Goal: Information Seeking & Learning: Learn about a topic

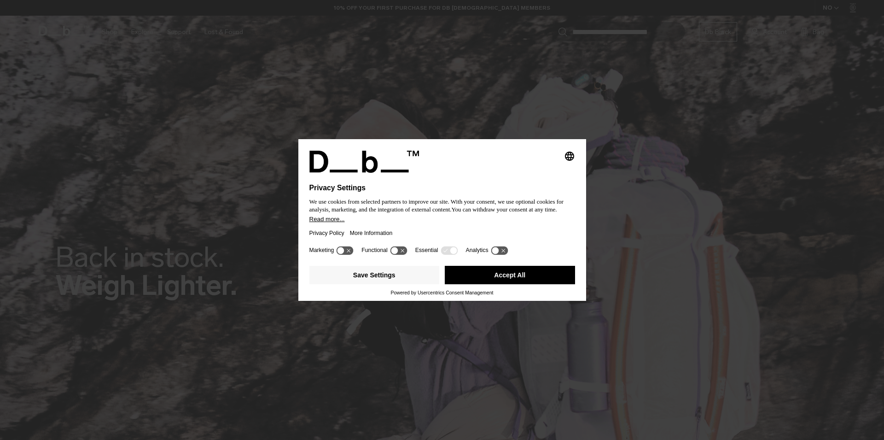
drag, startPoint x: 507, startPoint y: 278, endPoint x: 502, endPoint y: 268, distance: 10.7
click at [507, 277] on button "Accept All" at bounding box center [510, 275] width 130 height 18
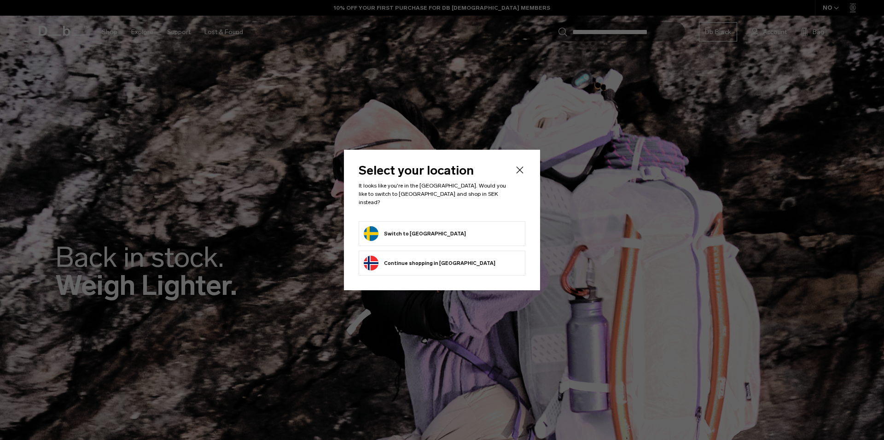
click at [402, 227] on button "Switch to Sweden" at bounding box center [415, 233] width 102 height 15
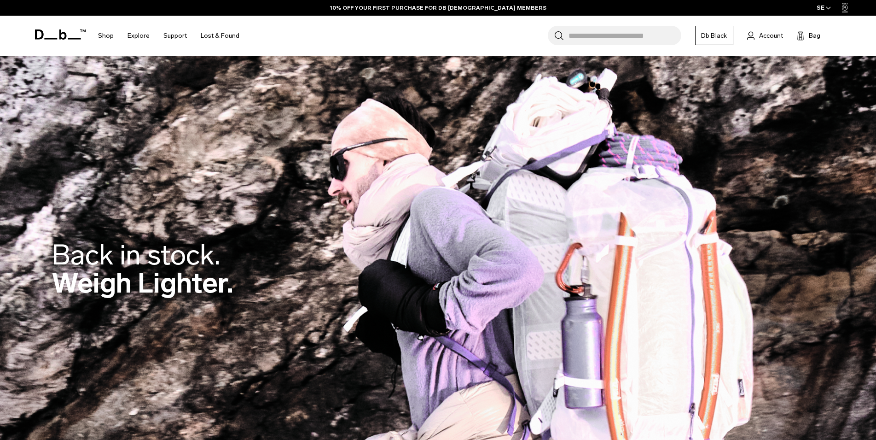
scroll to position [470, 0]
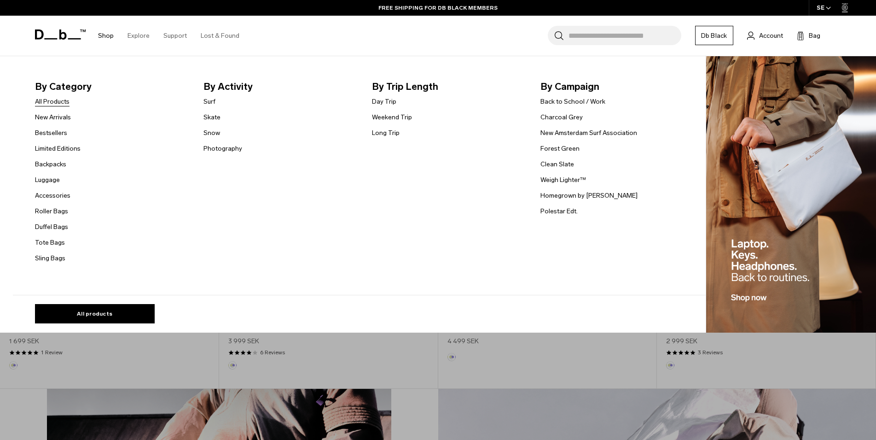
click at [54, 99] on link "All Products" at bounding box center [52, 102] width 35 height 10
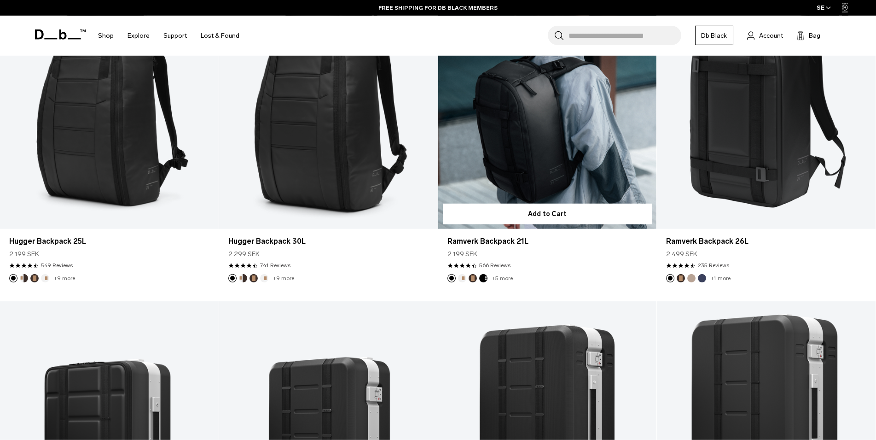
scroll to position [282, 0]
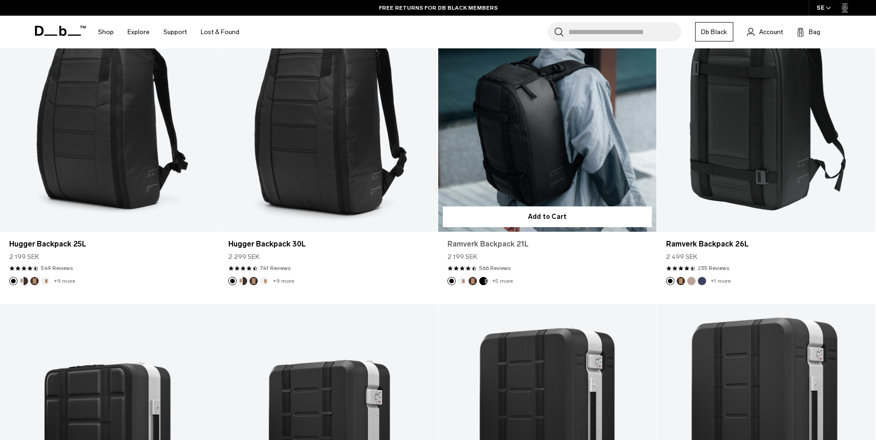
click at [500, 248] on link "Ramverk Backpack 21L" at bounding box center [547, 243] width 200 height 11
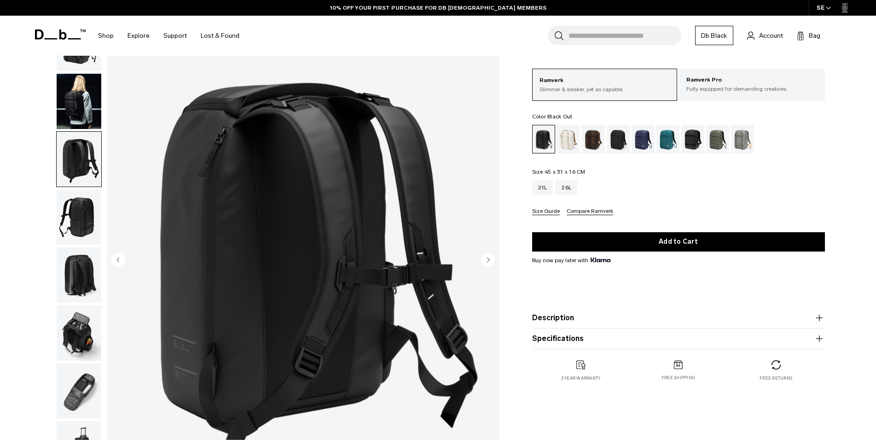
scroll to position [47, 0]
click at [67, 189] on img "button" at bounding box center [79, 216] width 45 height 55
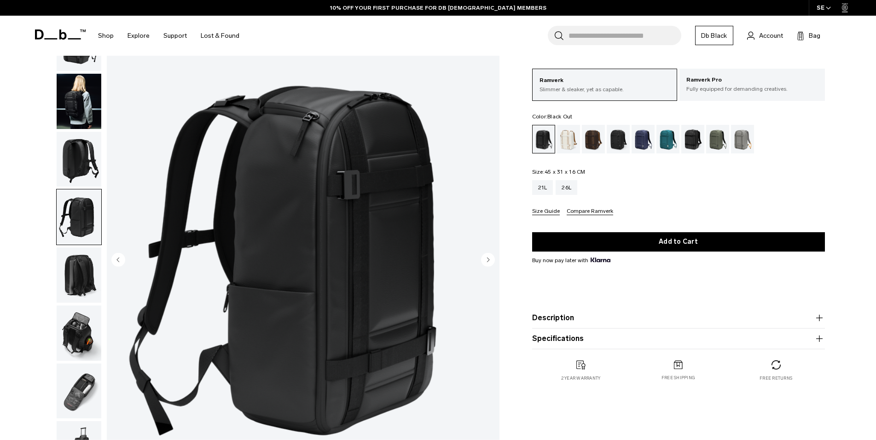
click at [76, 247] on img "button" at bounding box center [79, 274] width 45 height 55
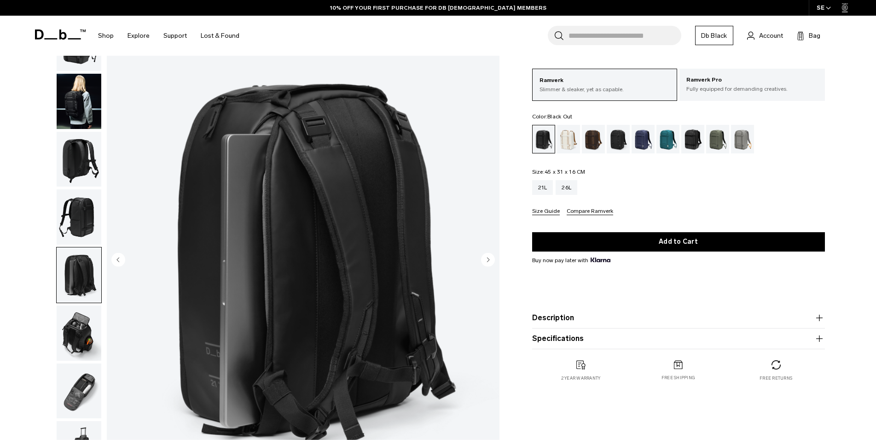
click at [79, 305] on img "button" at bounding box center [79, 332] width 45 height 55
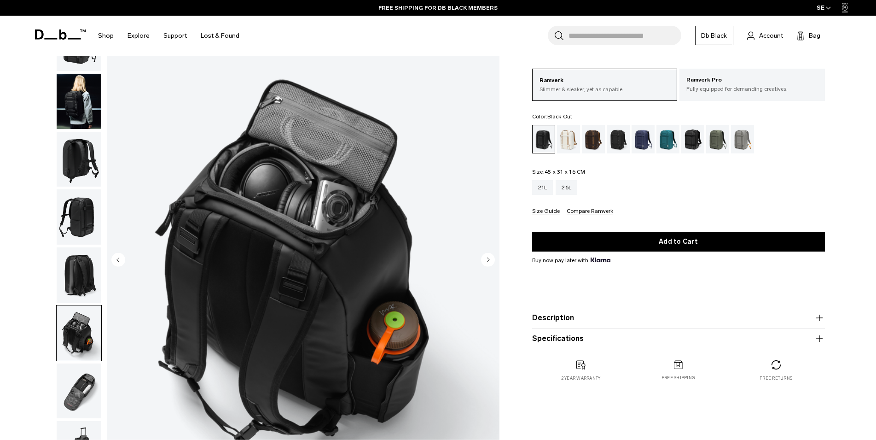
click at [67, 363] on img "button" at bounding box center [79, 390] width 45 height 55
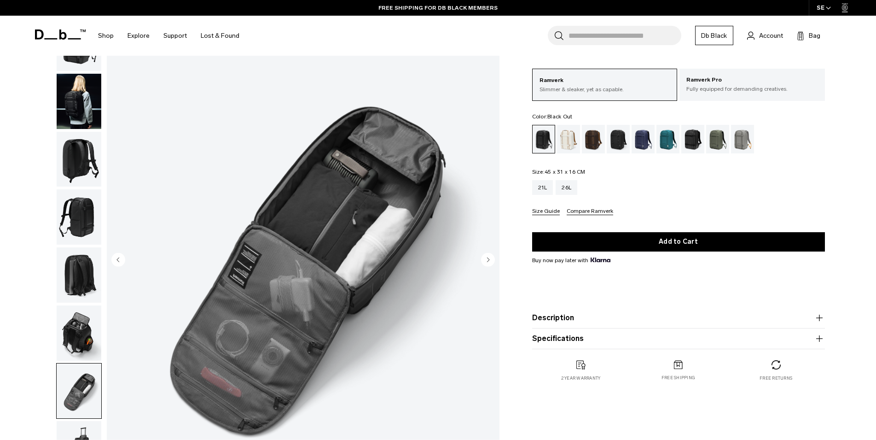
click at [72, 421] on img "button" at bounding box center [79, 448] width 45 height 55
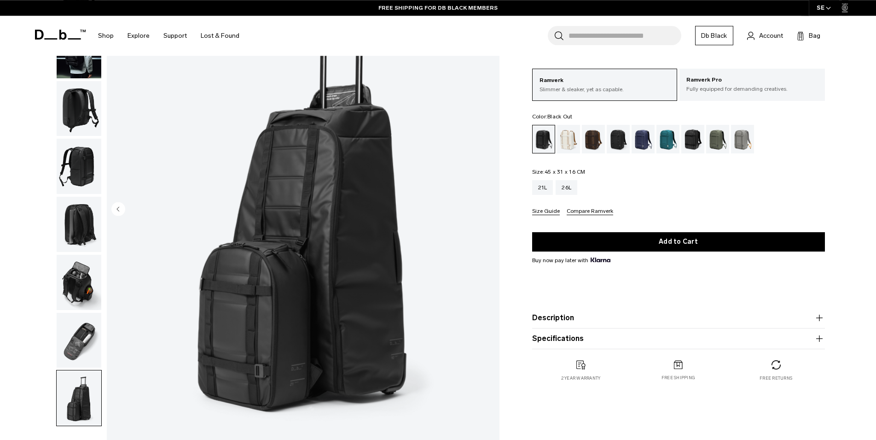
scroll to position [141, 0]
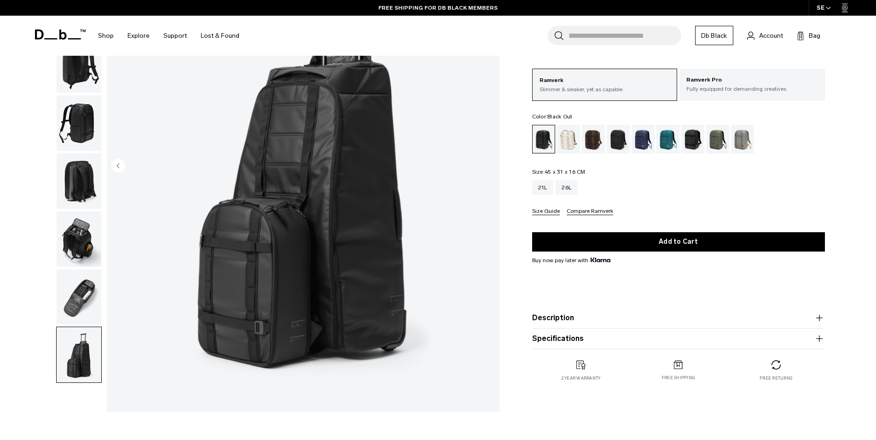
click at [70, 211] on img "button" at bounding box center [79, 238] width 45 height 55
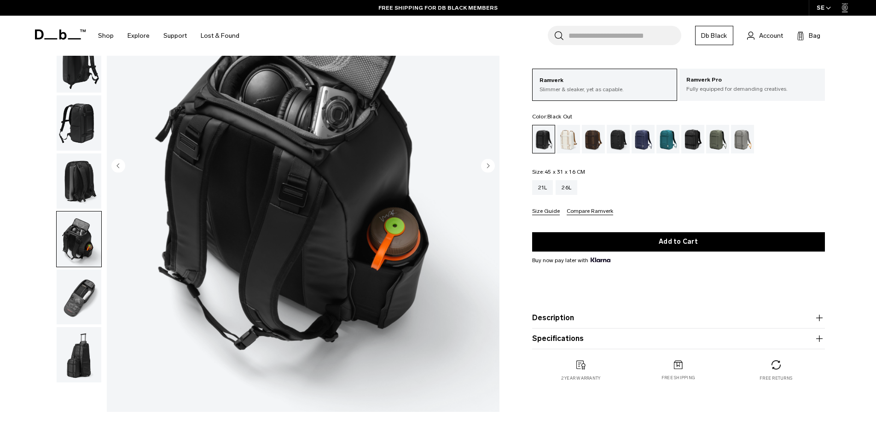
click at [86, 153] on img "button" at bounding box center [79, 180] width 45 height 55
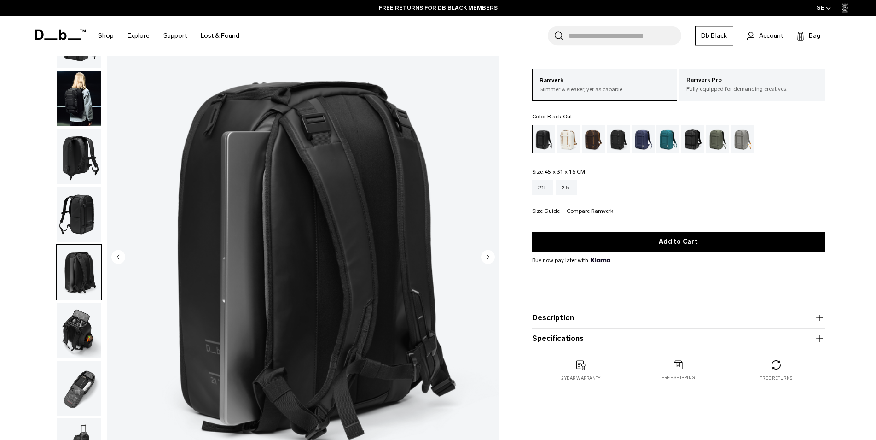
scroll to position [47, 0]
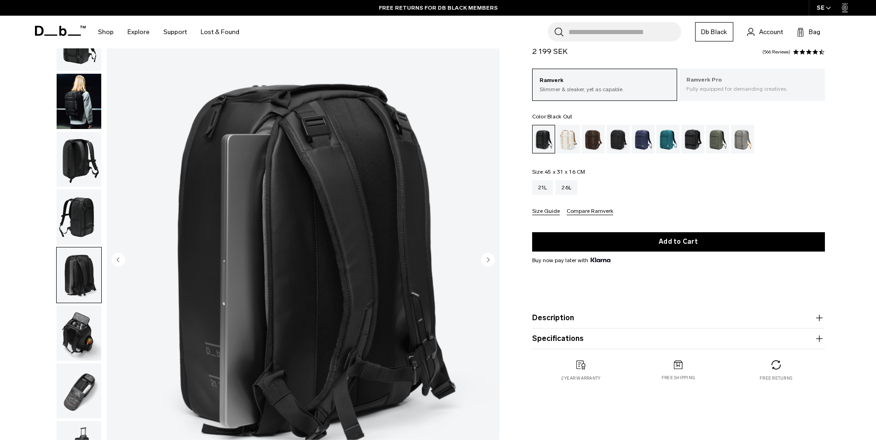
click at [728, 87] on p "Fully equipped for demanding creatives." at bounding box center [752, 89] width 132 height 8
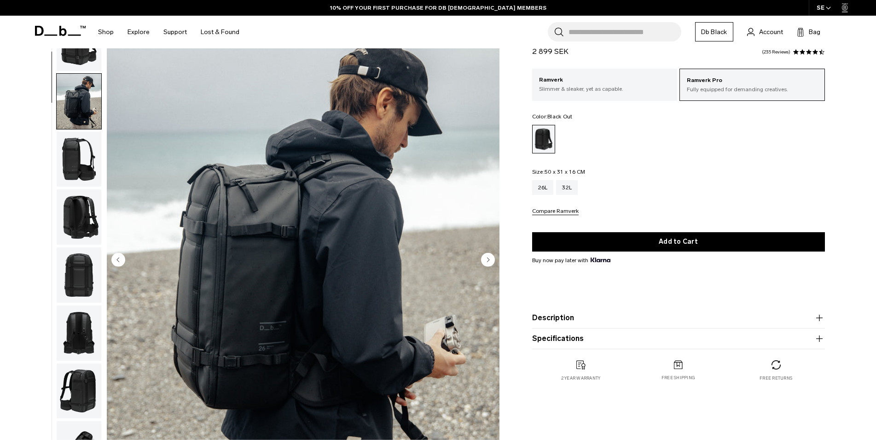
scroll to position [47, 0]
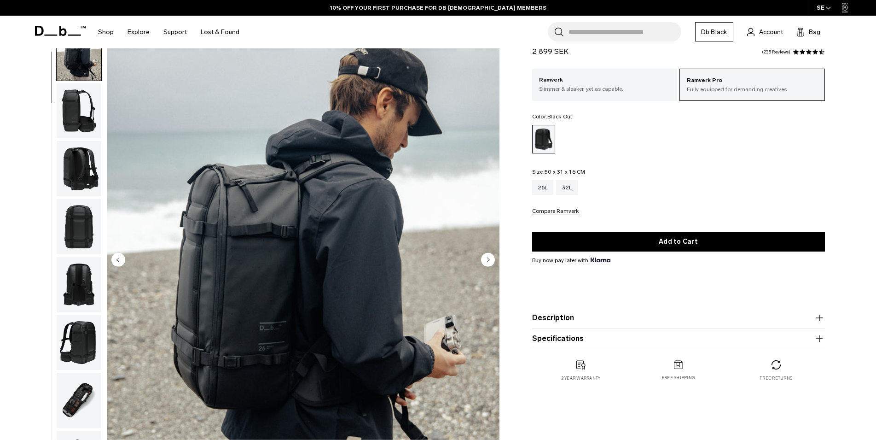
click at [75, 88] on img "button" at bounding box center [79, 110] width 45 height 55
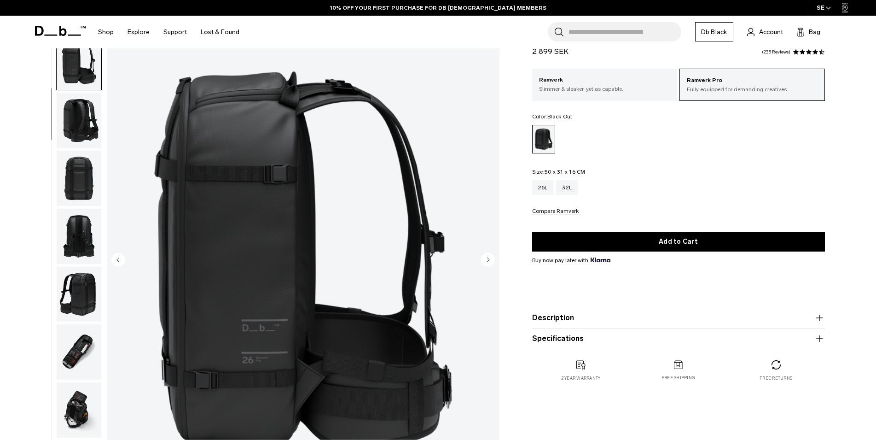
click at [76, 93] on img "button" at bounding box center [79, 120] width 45 height 55
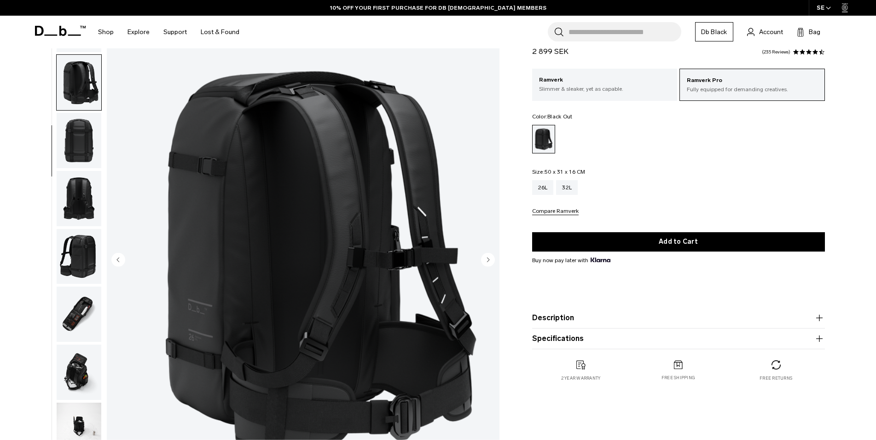
click at [77, 113] on img "button" at bounding box center [79, 140] width 45 height 55
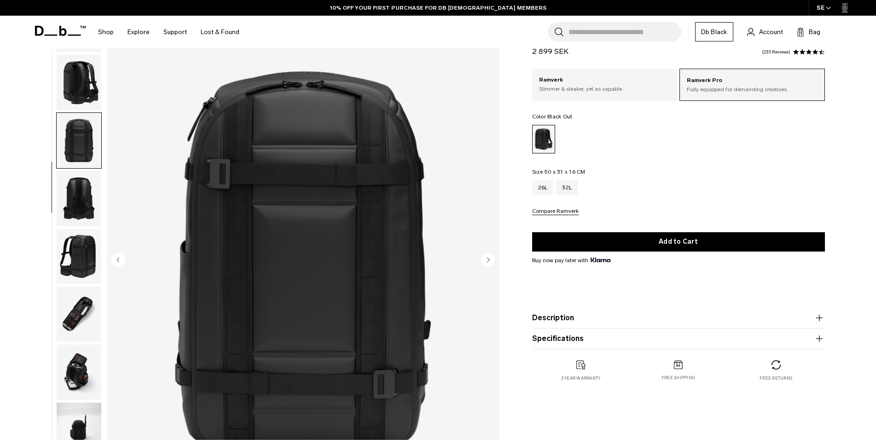
scroll to position [135, 0]
click at [78, 170] on img "button" at bounding box center [79, 197] width 45 height 55
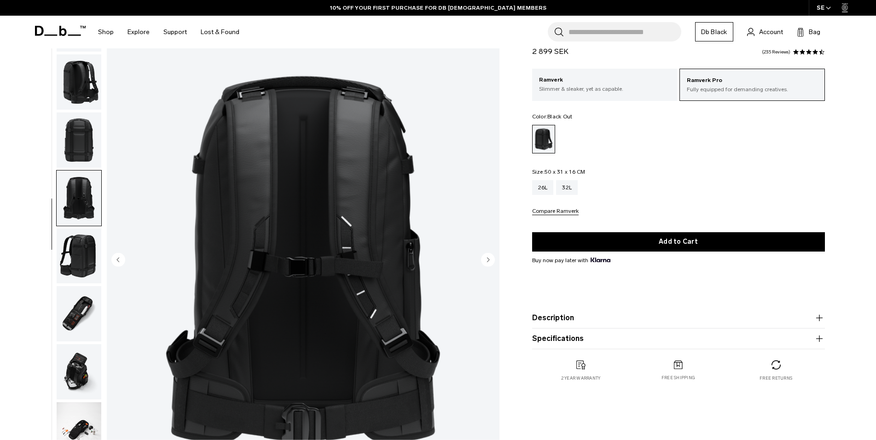
click at [74, 228] on img "button" at bounding box center [79, 255] width 45 height 55
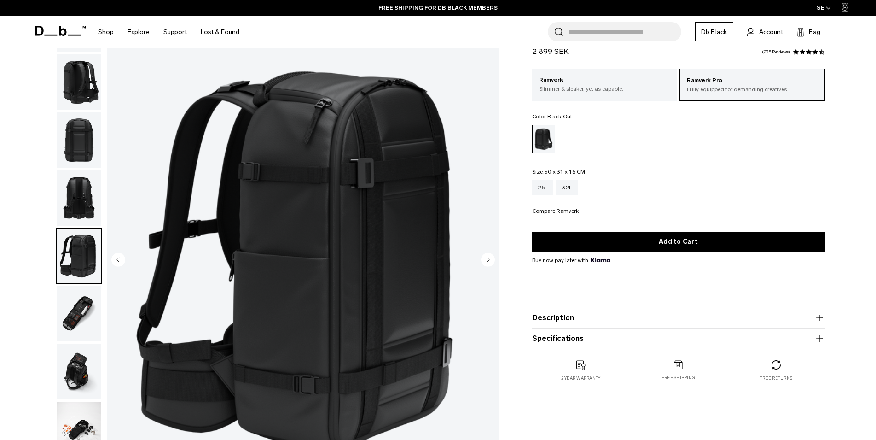
click at [78, 286] on img "button" at bounding box center [79, 313] width 45 height 55
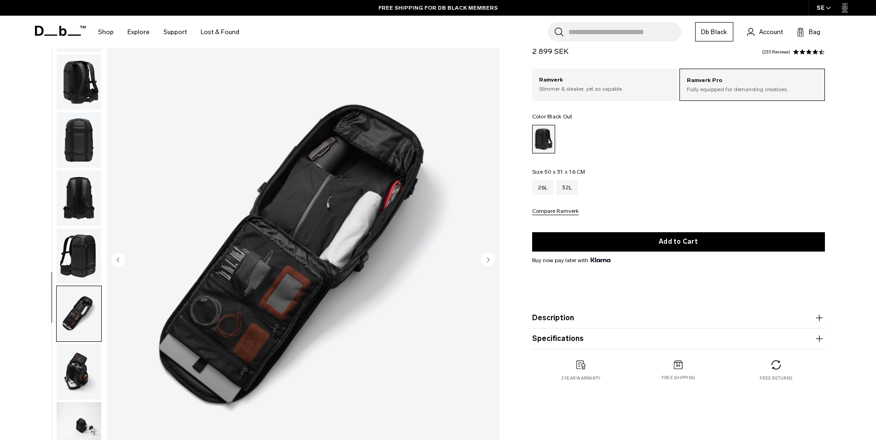
click at [82, 344] on img "button" at bounding box center [79, 371] width 45 height 55
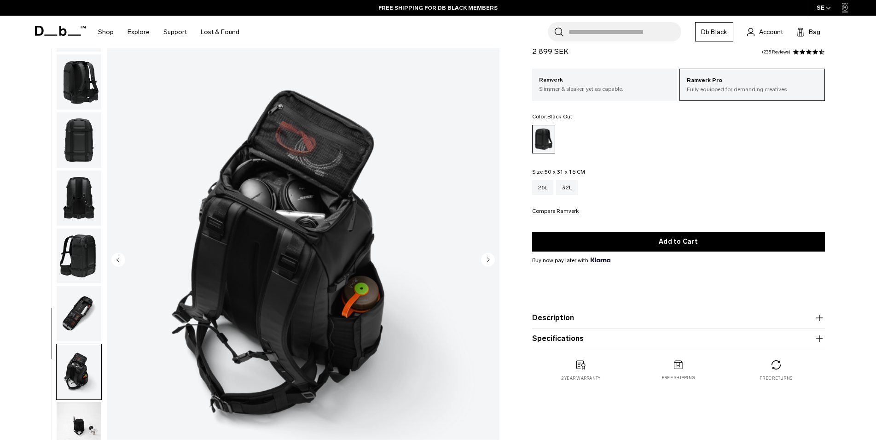
click at [81, 402] on img "button" at bounding box center [79, 429] width 45 height 55
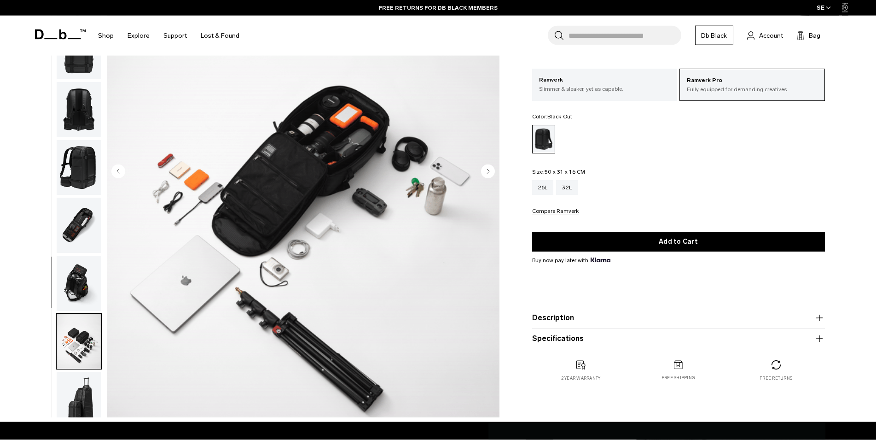
scroll to position [141, 0]
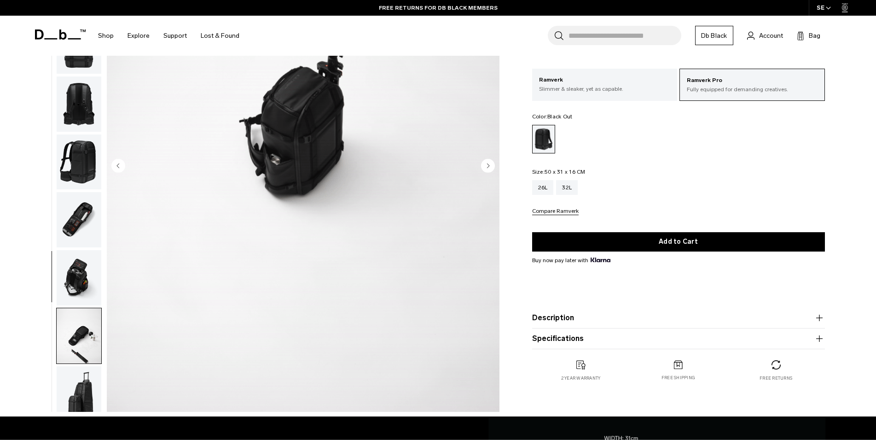
click at [74, 366] on img "button" at bounding box center [79, 393] width 45 height 55
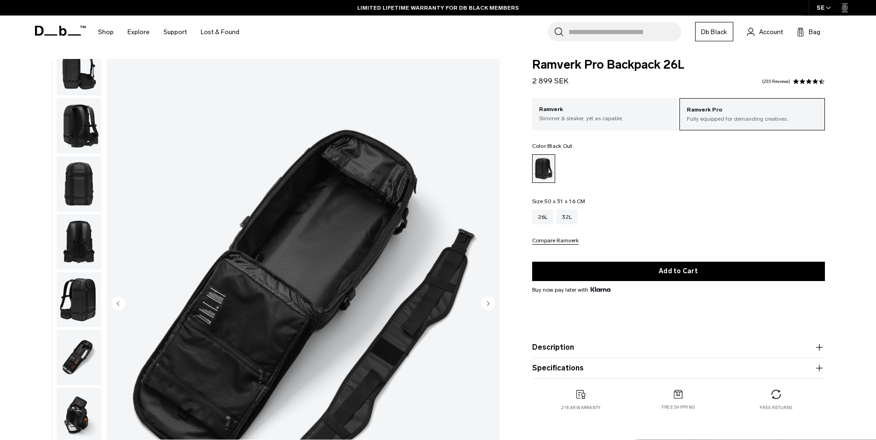
scroll to position [0, 0]
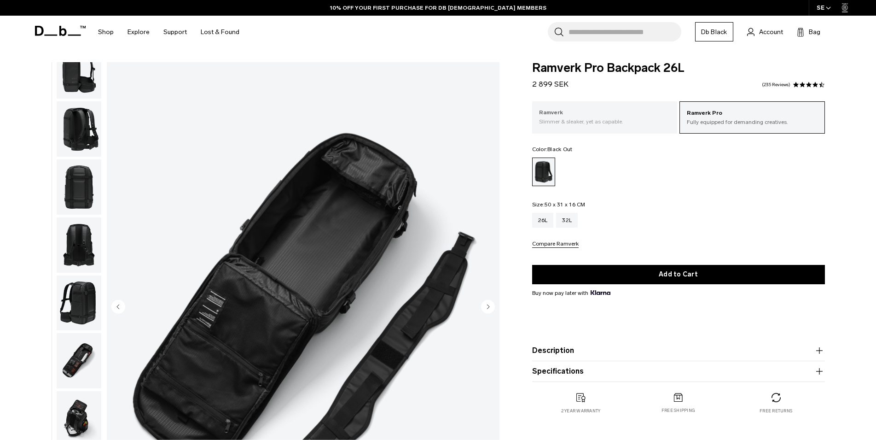
click at [605, 107] on div "Ramverk Slimmer & sleaker, yet as capable." at bounding box center [604, 116] width 145 height 31
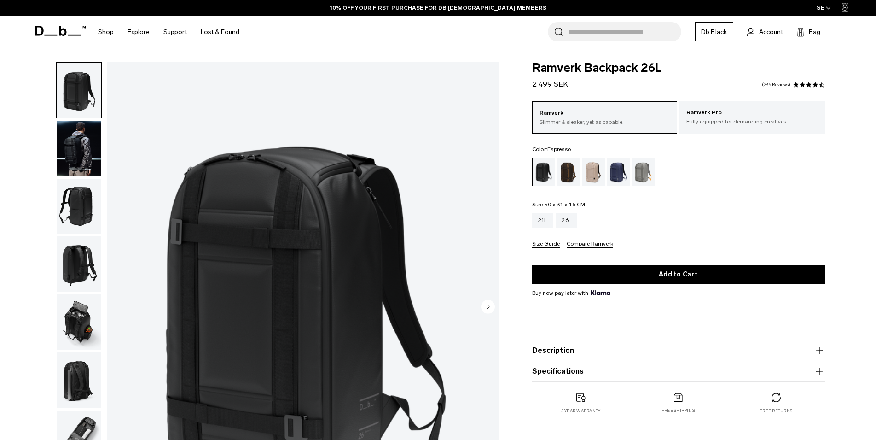
click at [568, 176] on div "Espresso" at bounding box center [568, 171] width 23 height 29
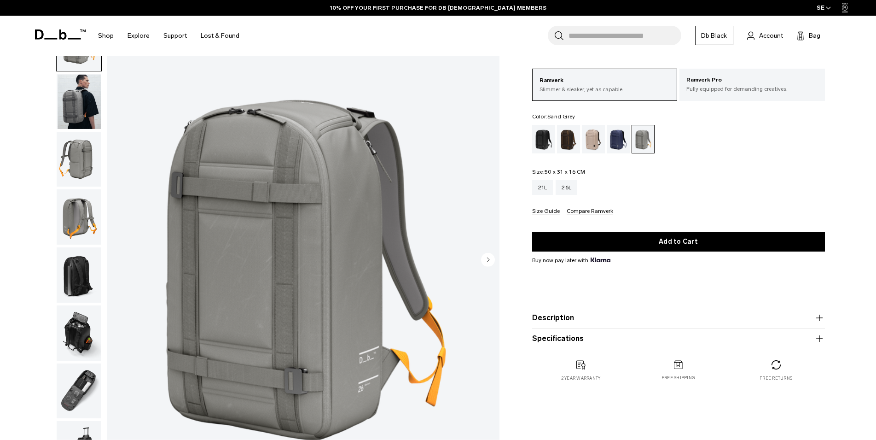
click at [76, 94] on img "button" at bounding box center [79, 101] width 45 height 55
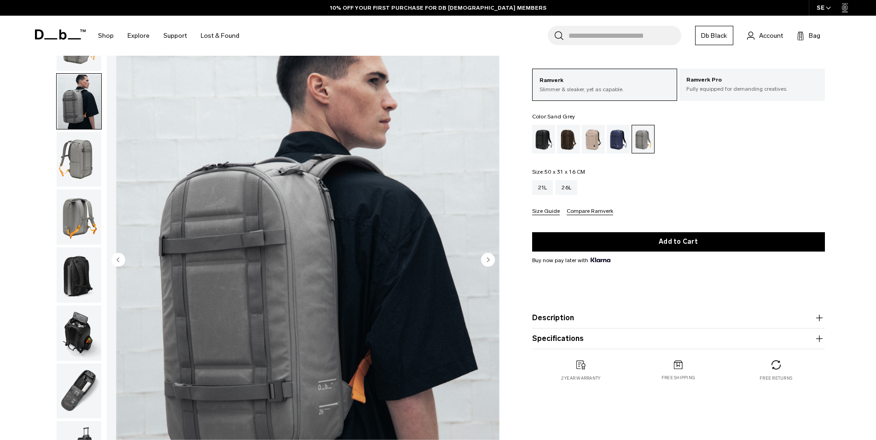
scroll to position [47, 0]
click at [79, 134] on img "button" at bounding box center [79, 159] width 45 height 55
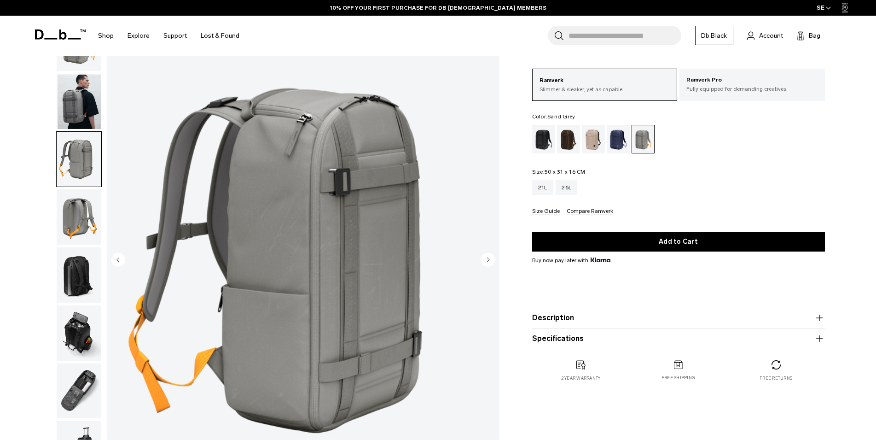
click at [87, 189] on img "button" at bounding box center [79, 216] width 45 height 55
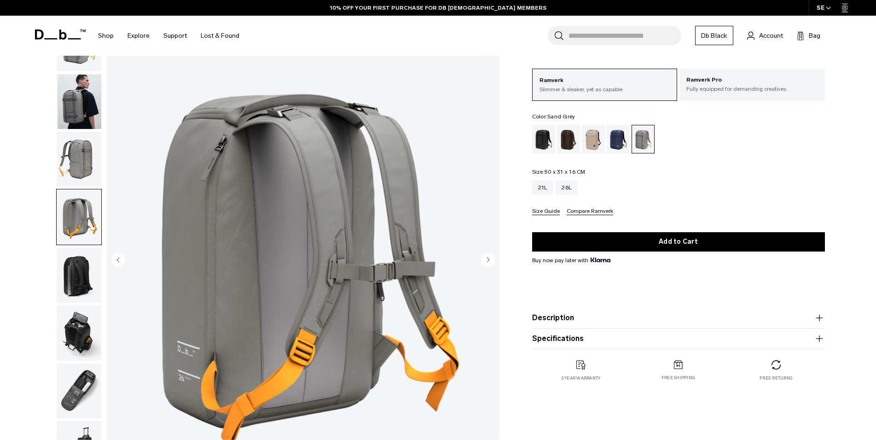
click at [72, 247] on img "button" at bounding box center [79, 274] width 45 height 55
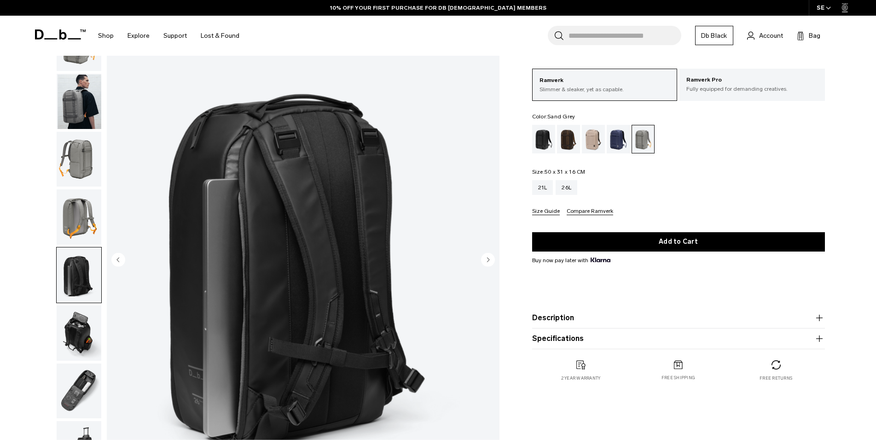
click at [73, 305] on img "button" at bounding box center [79, 332] width 45 height 55
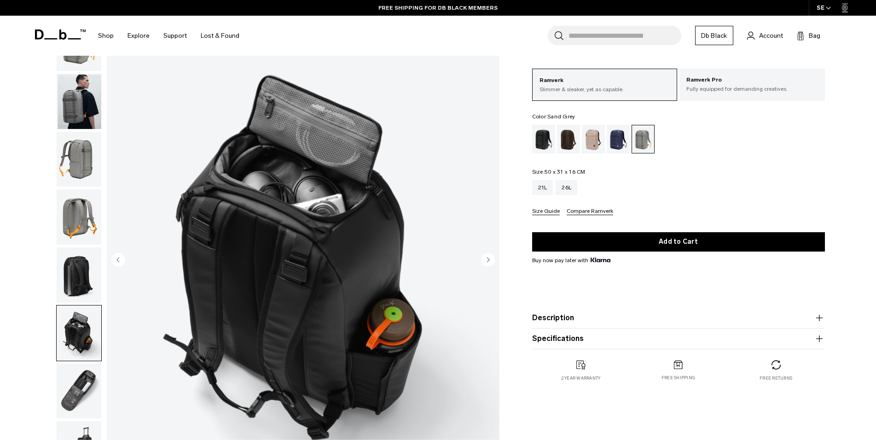
click at [71, 363] on img "button" at bounding box center [79, 390] width 45 height 55
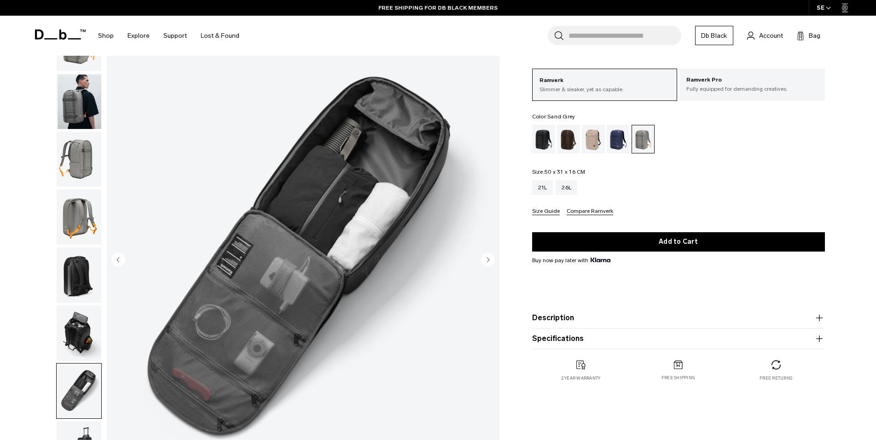
click at [79, 421] on img "button" at bounding box center [79, 448] width 45 height 55
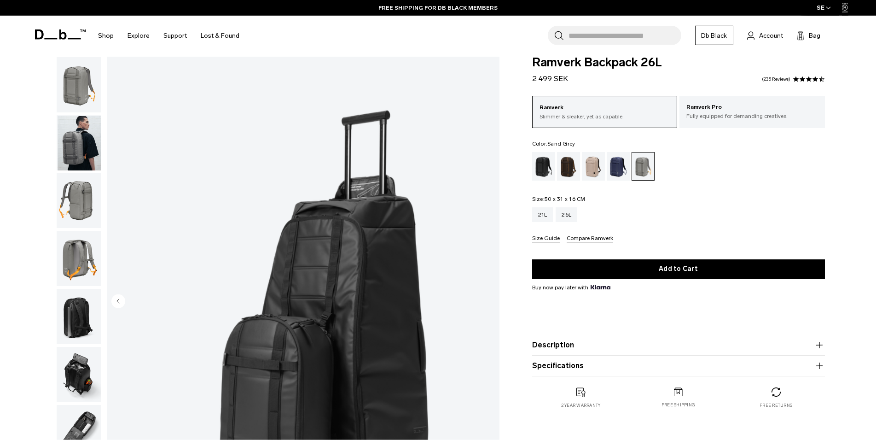
scroll to position [0, 0]
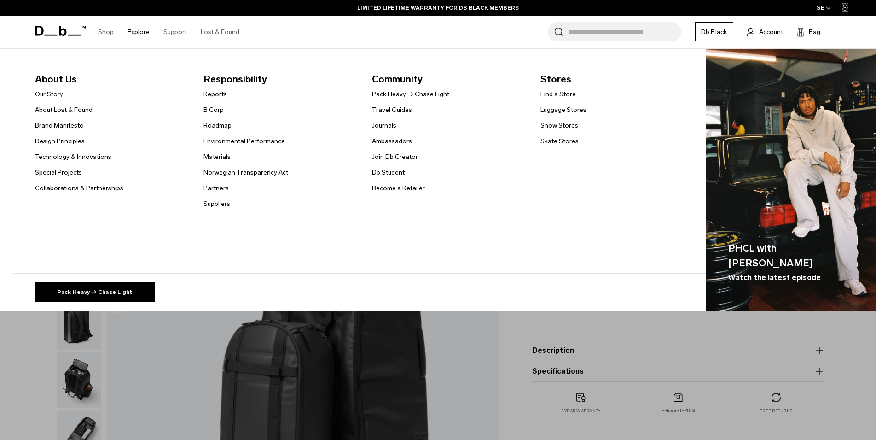
click at [559, 126] on link "Snow Stores" at bounding box center [559, 126] width 38 height 10
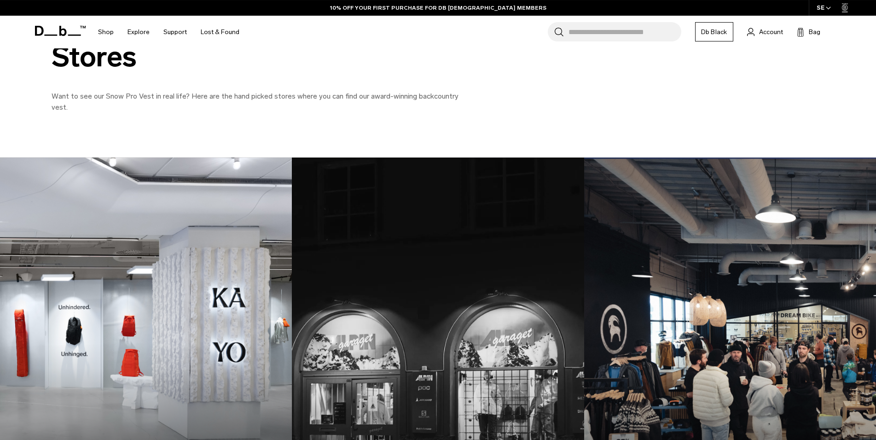
scroll to position [47, 0]
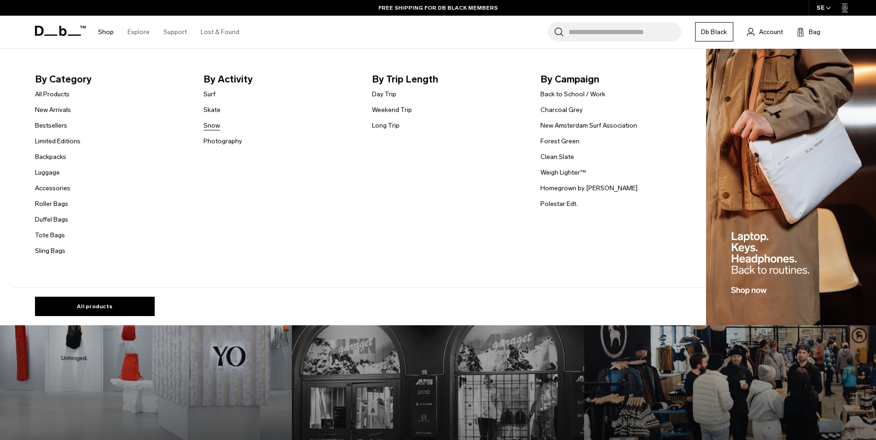
click at [216, 126] on link "Snow" at bounding box center [211, 126] width 17 height 10
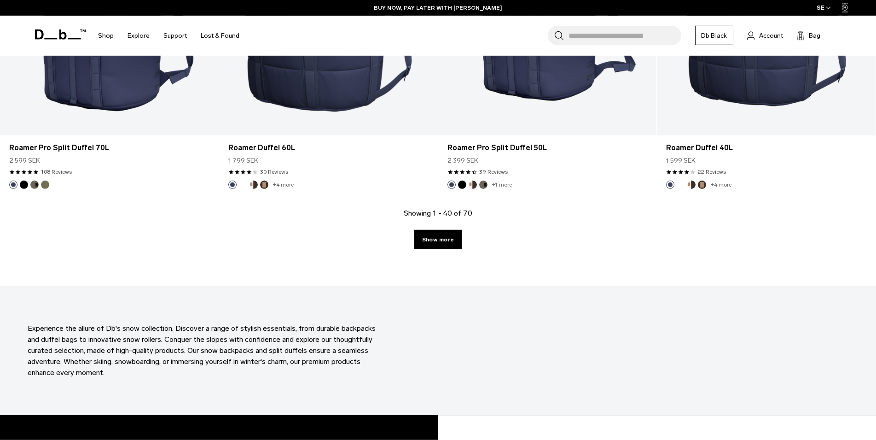
scroll to position [3240, 0]
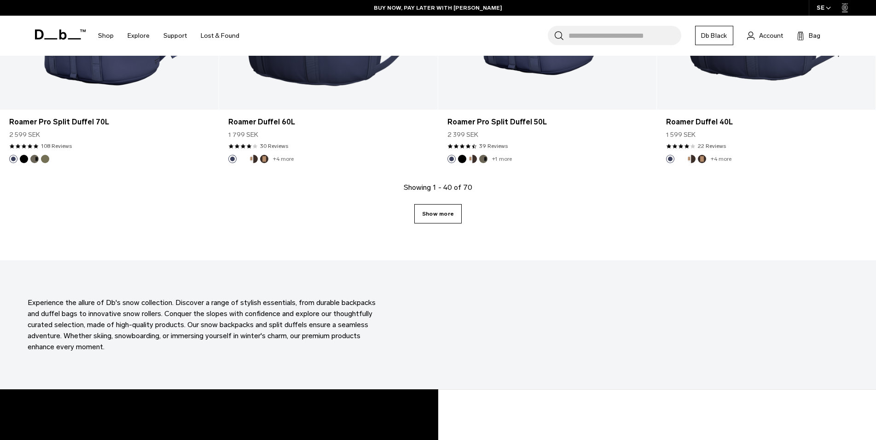
click at [440, 216] on link "Show more" at bounding box center [437, 213] width 47 height 19
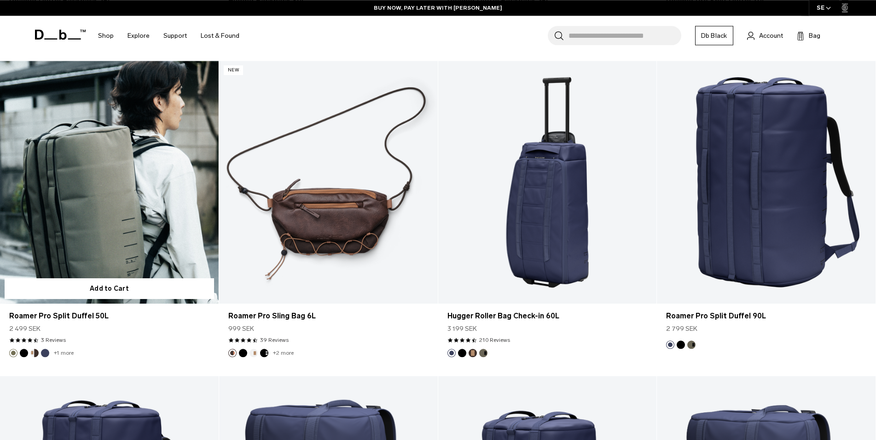
scroll to position [2770, 0]
